Goal: Information Seeking & Learning: Check status

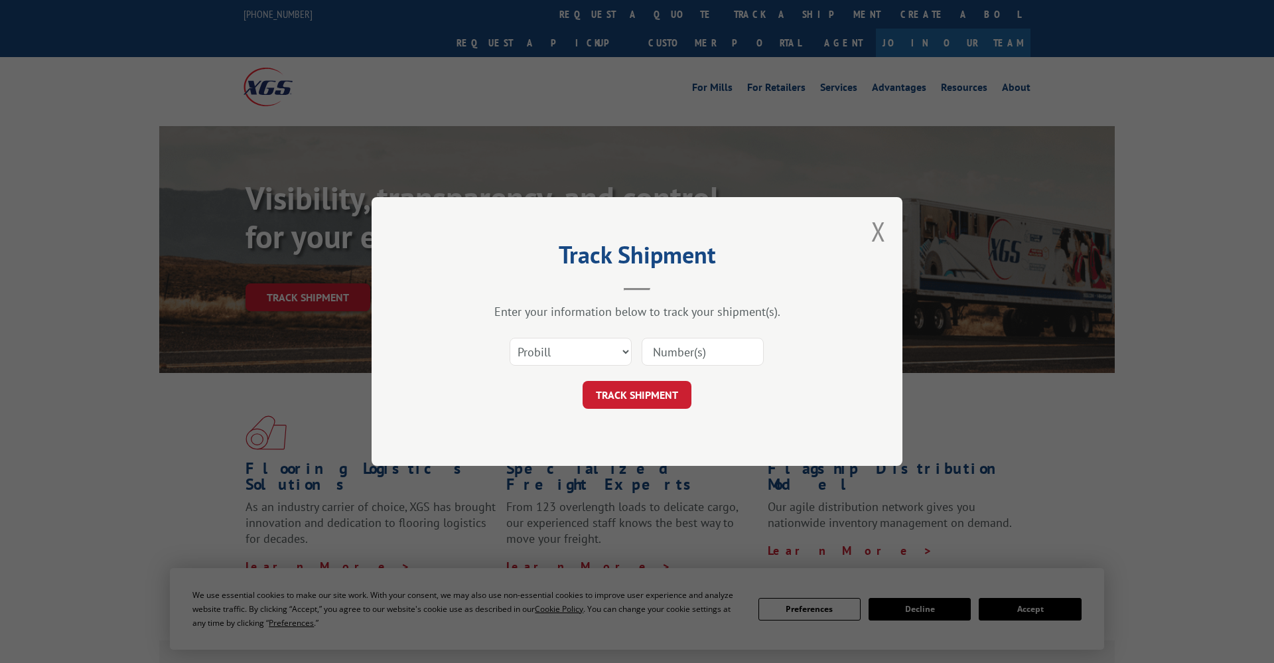
click at [703, 356] on input at bounding box center [703, 352] width 122 height 28
paste input "17409312"
type input "17409312"
click at [674, 390] on button "TRACK SHIPMENT" at bounding box center [637, 395] width 109 height 28
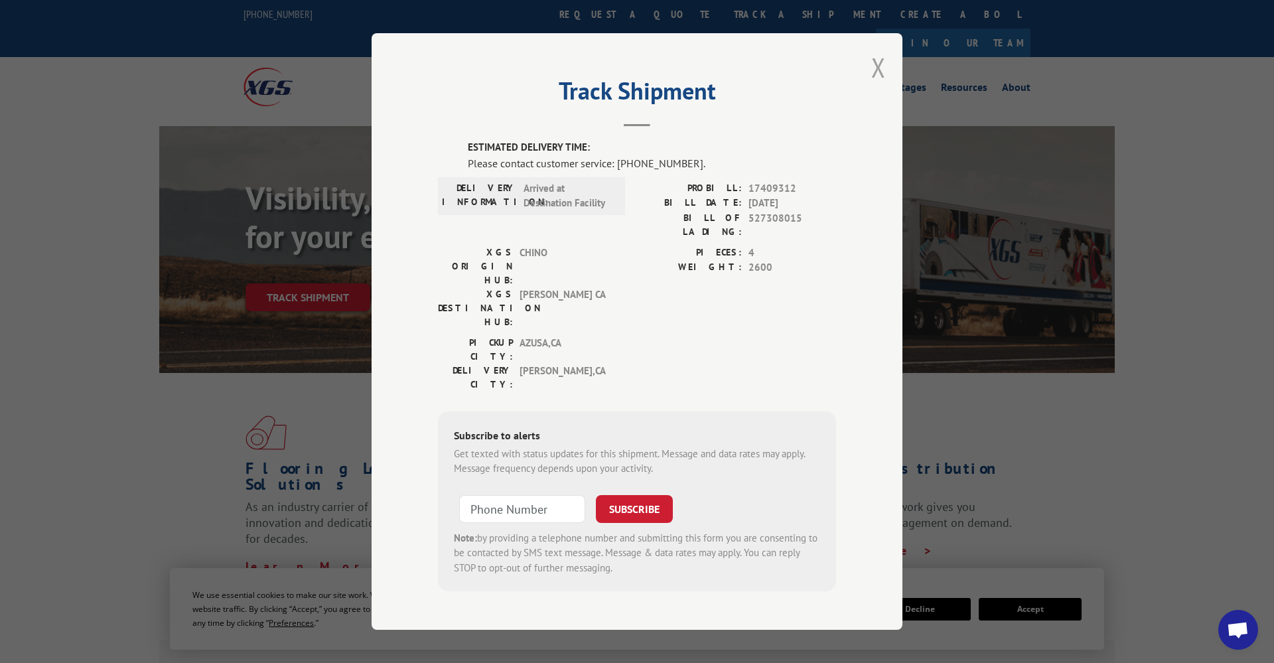
click at [876, 80] on button "Close modal" at bounding box center [879, 67] width 15 height 35
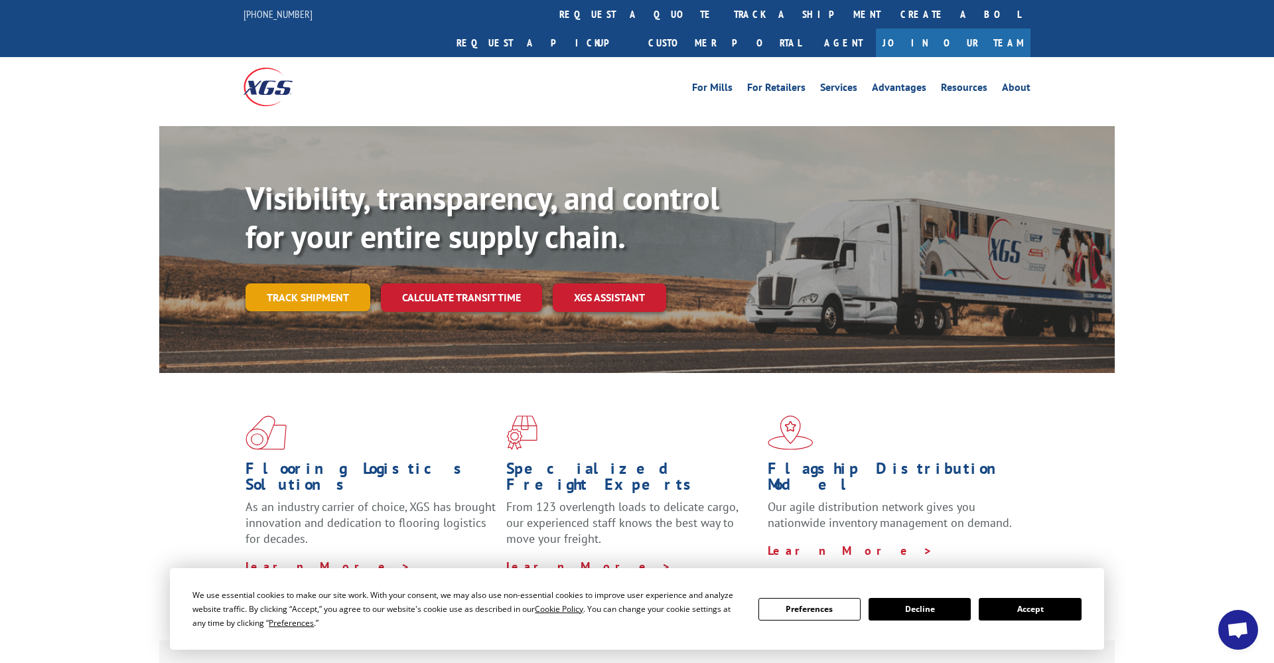
click at [335, 283] on link "Track shipment" at bounding box center [308, 297] width 125 height 28
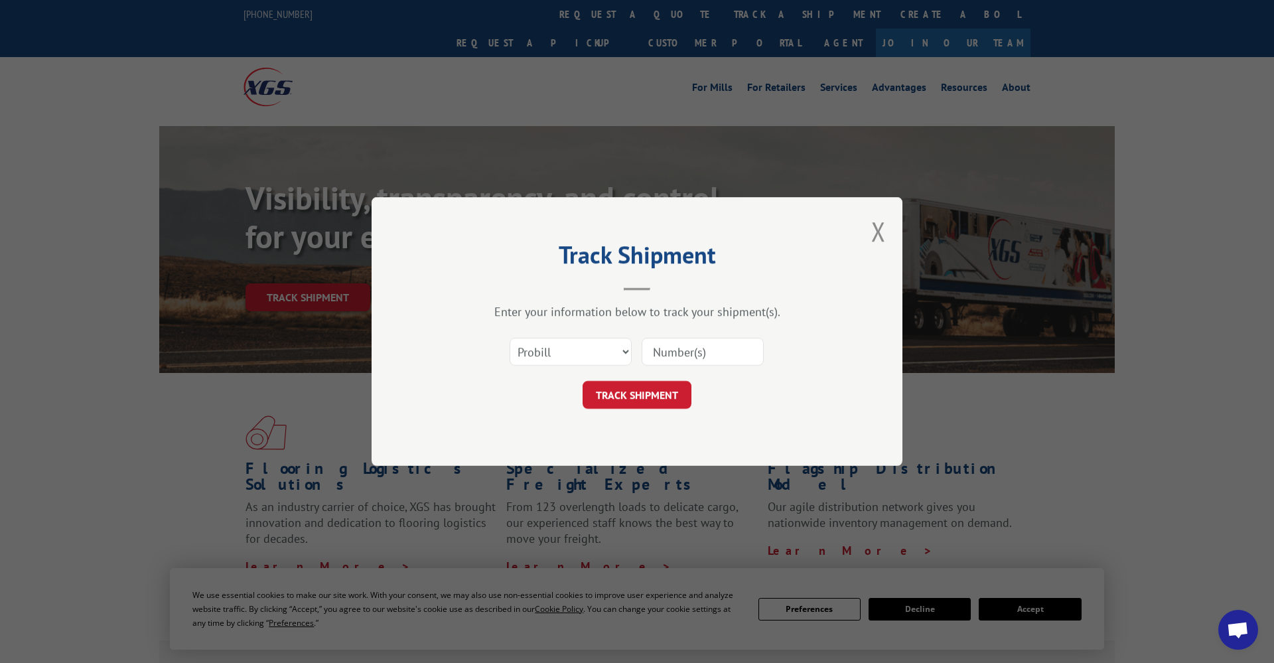
click at [683, 337] on div "Select category... Probill BOL PO" at bounding box center [637, 352] width 398 height 44
click at [683, 342] on input at bounding box center [703, 352] width 122 height 28
paste input "17409312"
type input "17409312"
click at [650, 401] on button "TRACK SHIPMENT" at bounding box center [637, 395] width 109 height 28
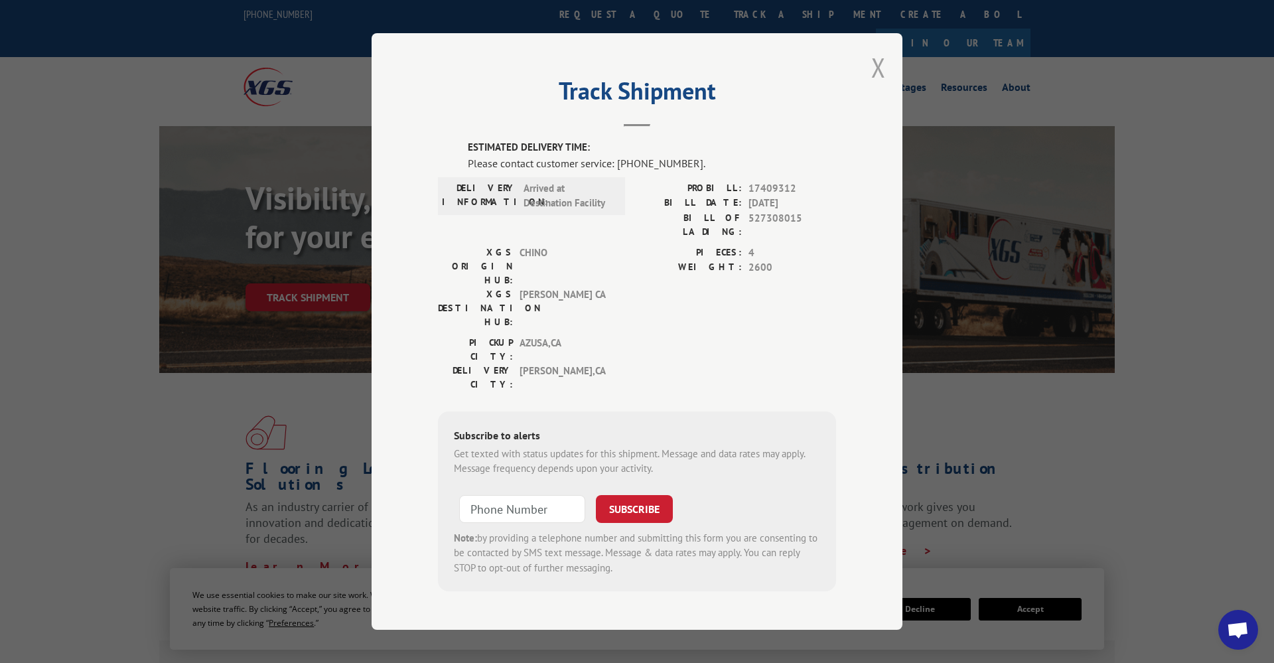
click at [885, 78] on button "Close modal" at bounding box center [879, 67] width 15 height 35
